Goal: Information Seeking & Learning: Find specific fact

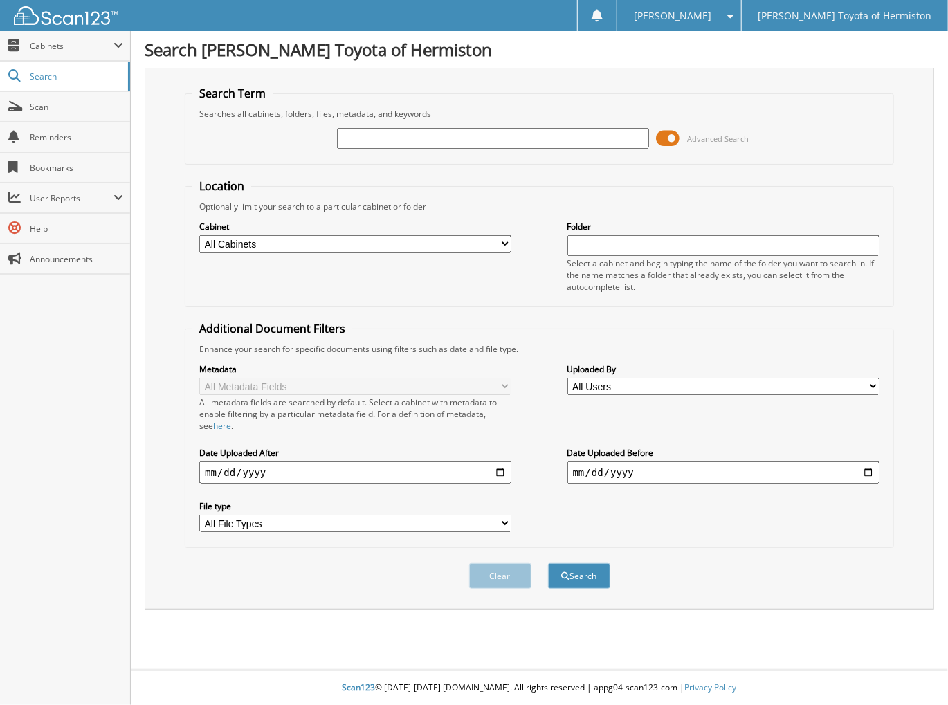
click at [419, 139] on input "text" at bounding box center [493, 138] width 312 height 21
type input "6117957"
click at [548, 563] on button "Search" at bounding box center [579, 576] width 62 height 26
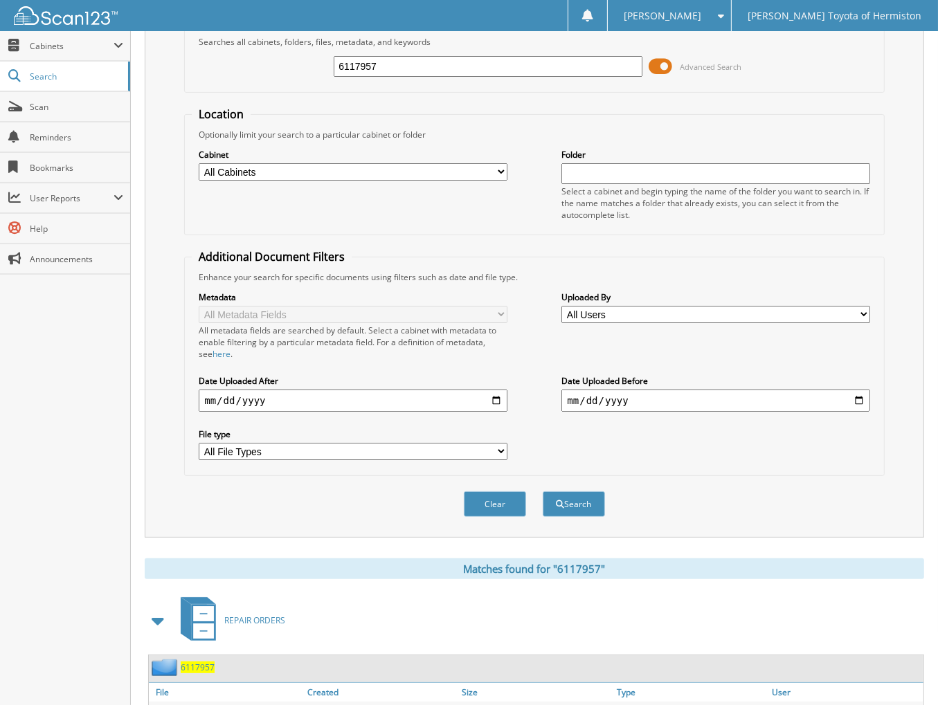
scroll to position [129, 0]
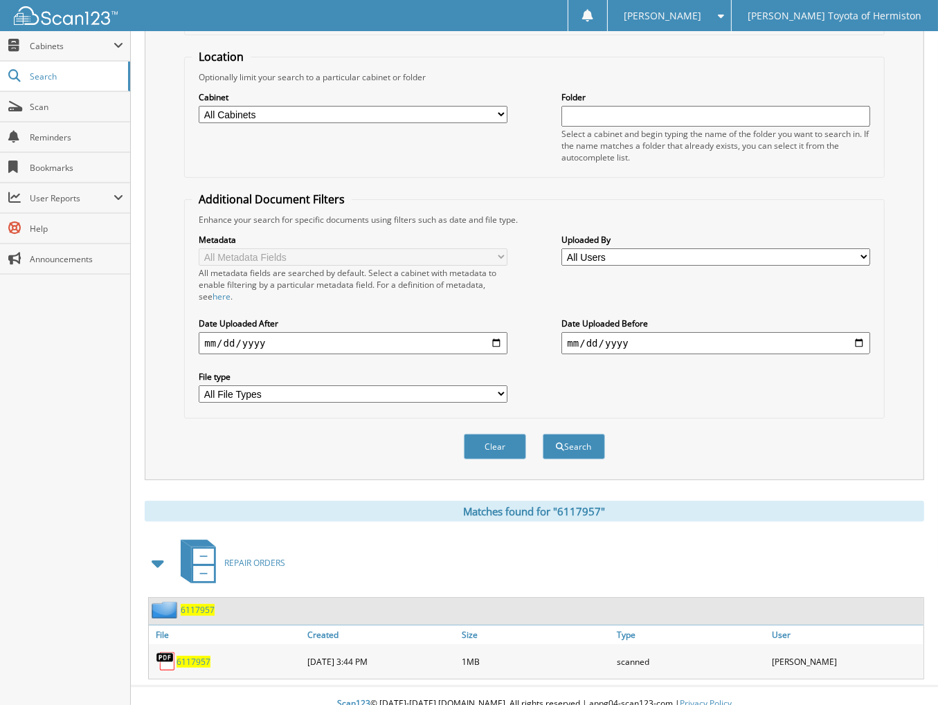
click at [200, 648] on div "6117957" at bounding box center [226, 662] width 155 height 28
click at [192, 656] on span "6117957" at bounding box center [194, 662] width 34 height 12
